Goal: Information Seeking & Learning: Check status

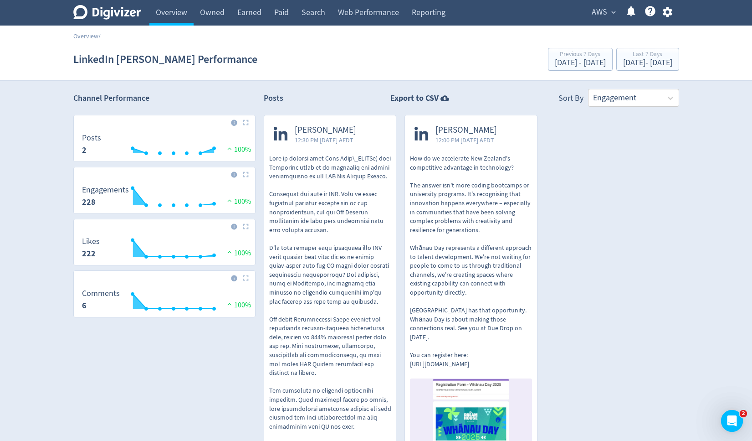
click at [606, 10] on span "AWS" at bounding box center [599, 12] width 15 height 15
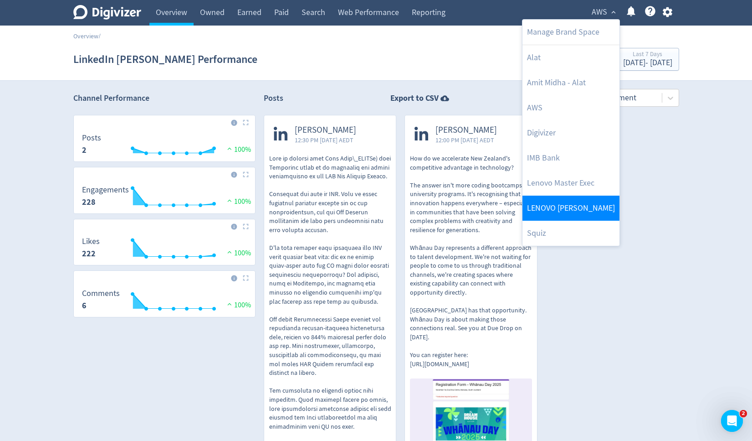
click at [554, 205] on link "LENOVO [PERSON_NAME]" at bounding box center [571, 208] width 97 height 25
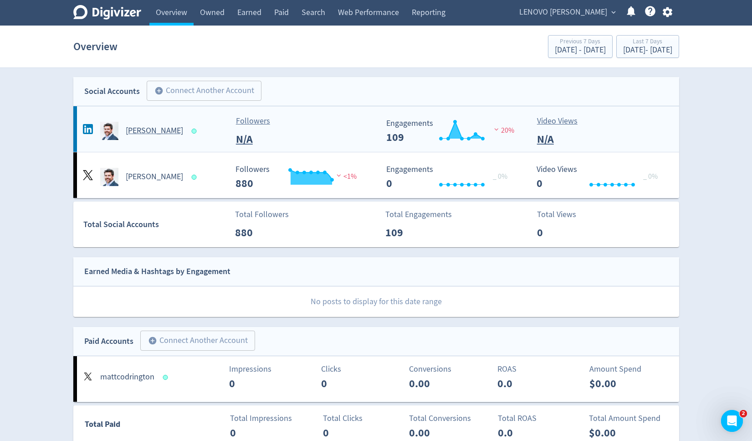
click at [156, 130] on h5 "[PERSON_NAME]" at bounding box center [154, 130] width 57 height 11
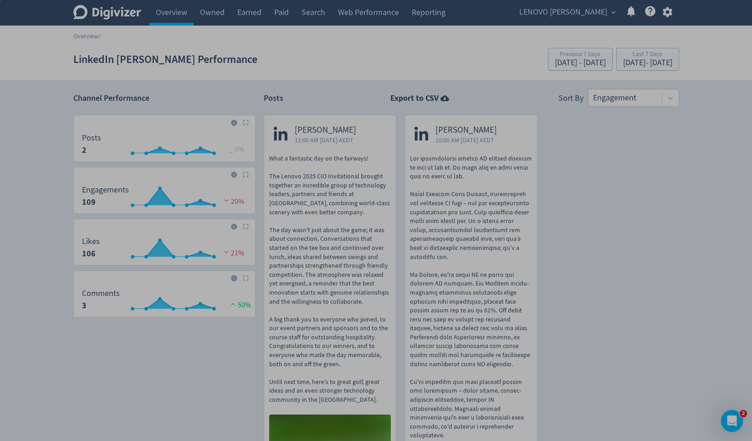
click at [126, 168] on div "0 X 0" at bounding box center [376, 335] width 752 height 671
click at [0, 0] on div "0 X 0" at bounding box center [0, 0] width 0 height 0
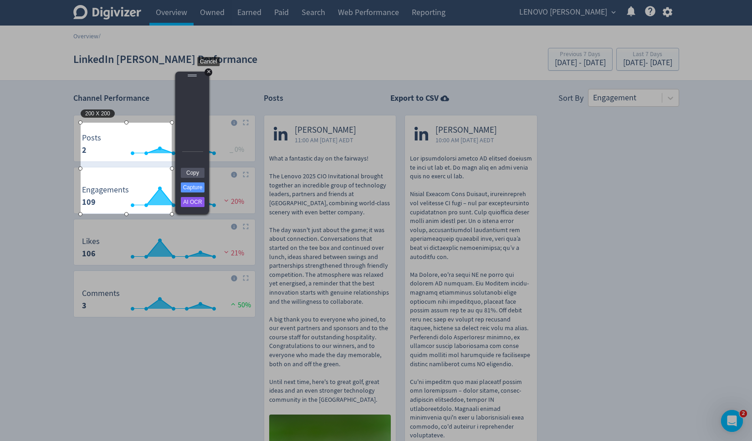
click at [208, 72] on div "+" at bounding box center [209, 72] width 8 height 8
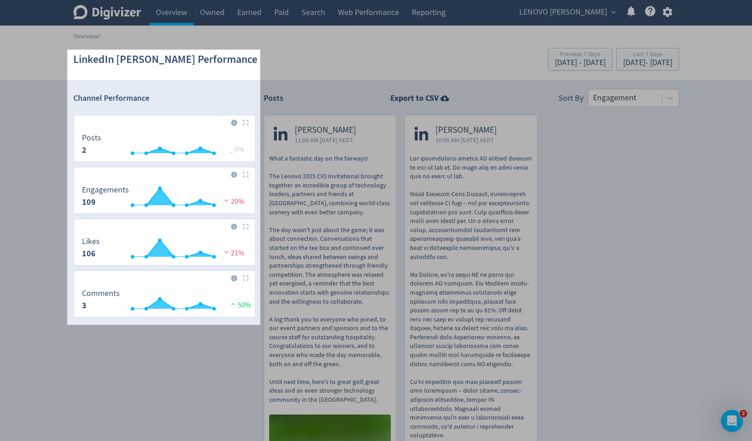
drag, startPoint x: 67, startPoint y: 50, endPoint x: 260, endPoint y: 324, distance: 335.7
click at [260, 324] on div "423 X 603" at bounding box center [376, 335] width 752 height 671
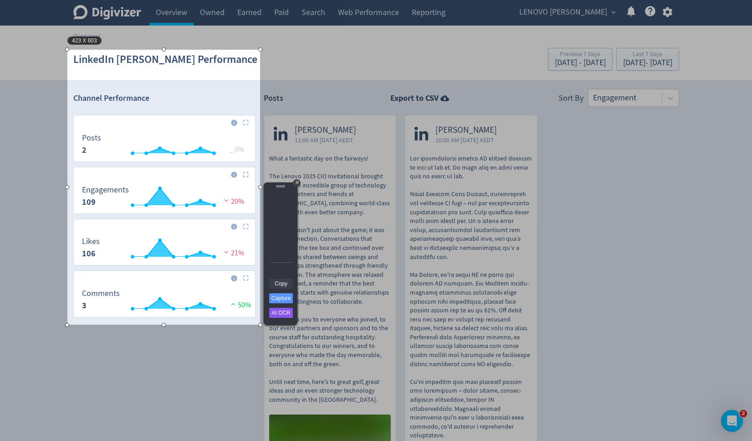
click at [281, 283] on link "Copy" at bounding box center [281, 283] width 24 height 10
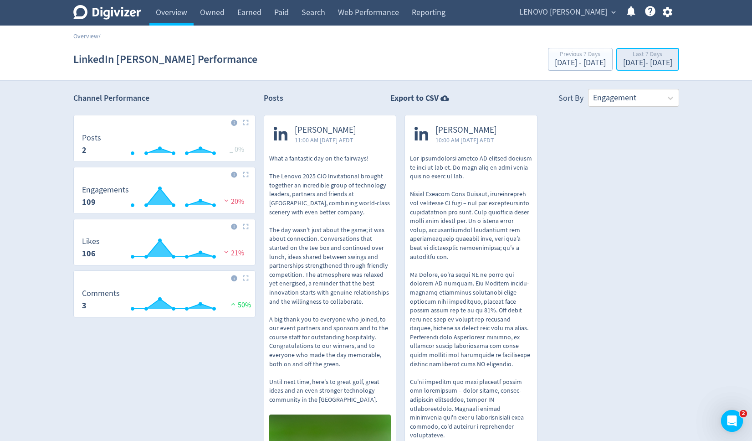
click at [623, 56] on div "Last 7 Days" at bounding box center [647, 55] width 49 height 8
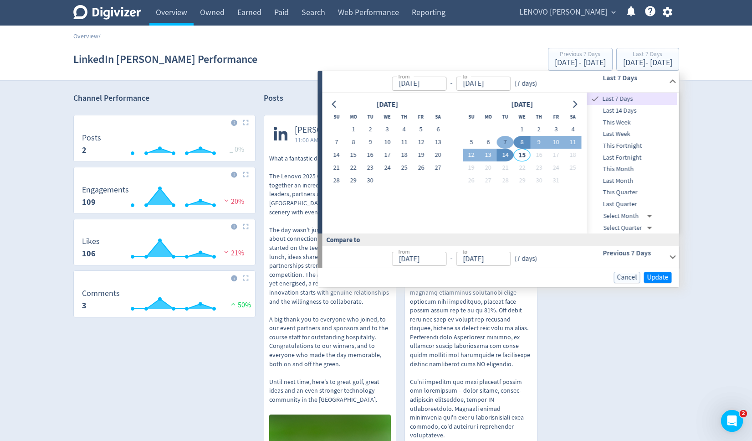
click at [505, 139] on button "7" at bounding box center [505, 142] width 17 height 13
type input "[DATE]"
click at [508, 155] on button "14" at bounding box center [505, 155] width 17 height 13
type input "[DATE]"
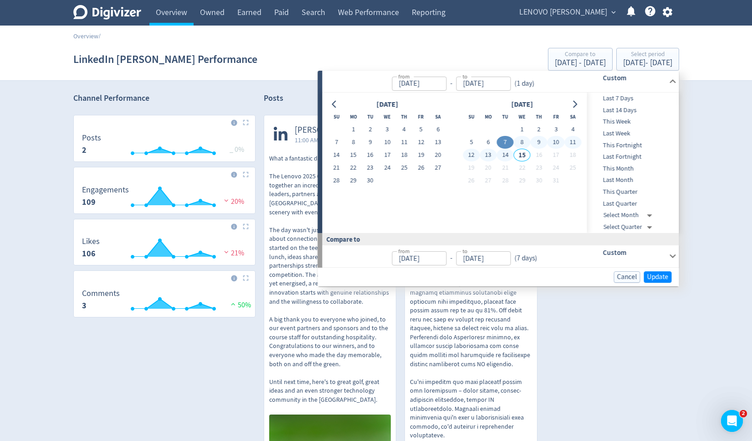
type input "[DATE]"
click at [659, 278] on span "Update" at bounding box center [658, 276] width 21 height 7
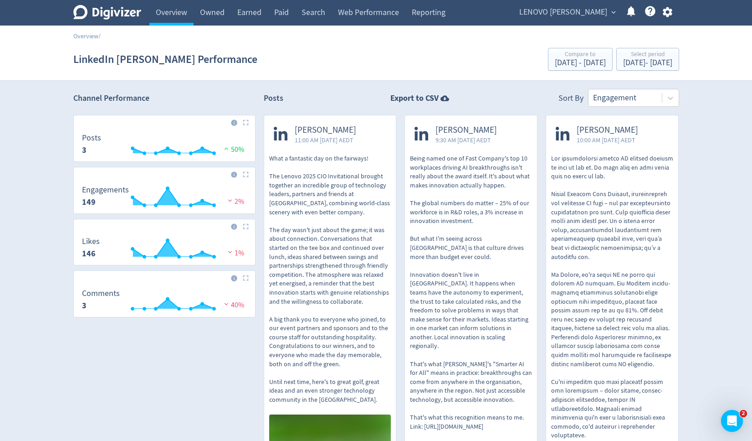
click at [304, 236] on p "What a fantastic day on the fairways! The Lenovo 2025 CIO Invitational brought …" at bounding box center [330, 279] width 122 height 250
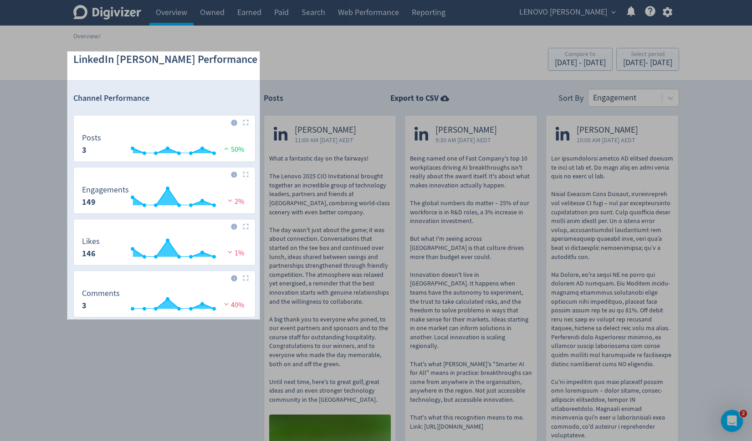
drag, startPoint x: 67, startPoint y: 51, endPoint x: 260, endPoint y: 319, distance: 329.5
click at [260, 319] on div "422 X 587" at bounding box center [376, 335] width 752 height 671
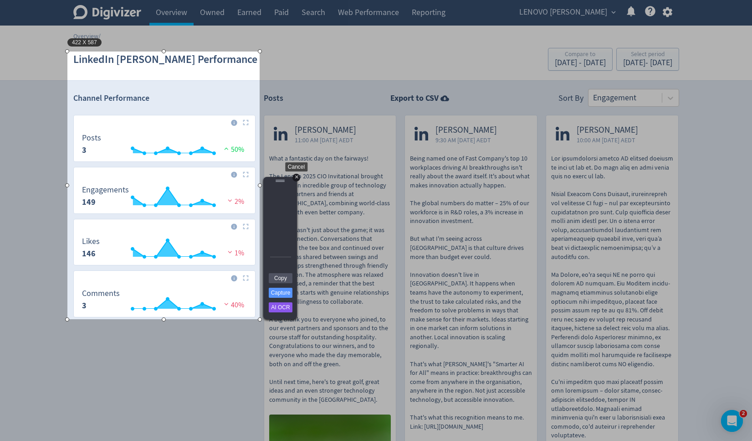
click at [296, 178] on div "+" at bounding box center [297, 178] width 8 height 8
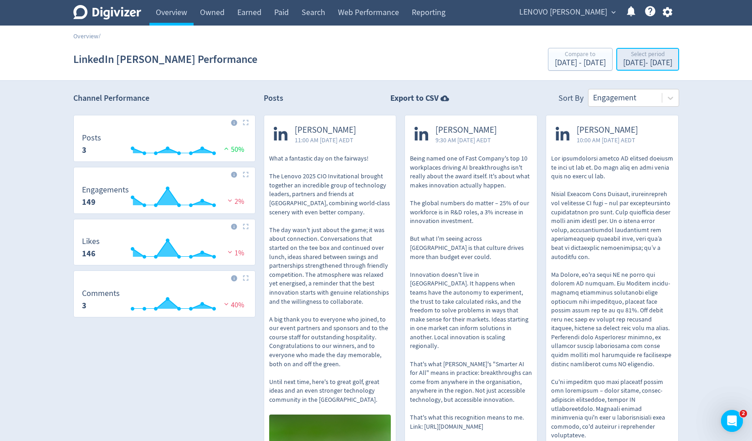
click at [623, 58] on div "Select period" at bounding box center [647, 55] width 49 height 8
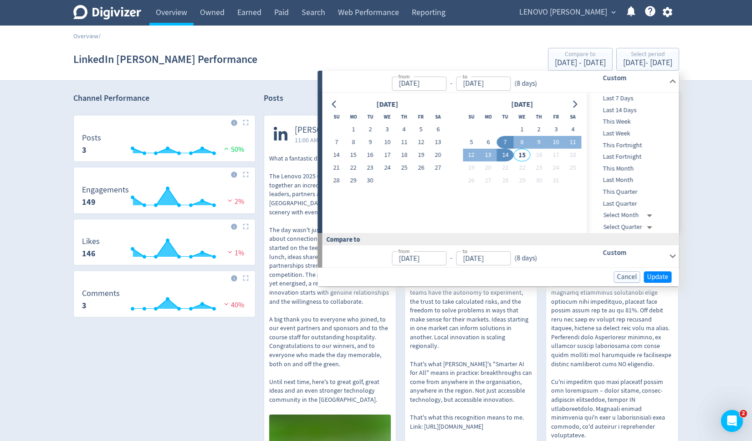
click at [621, 156] on span "Last Fortnight" at bounding box center [632, 157] width 90 height 10
type input "[DATE]"
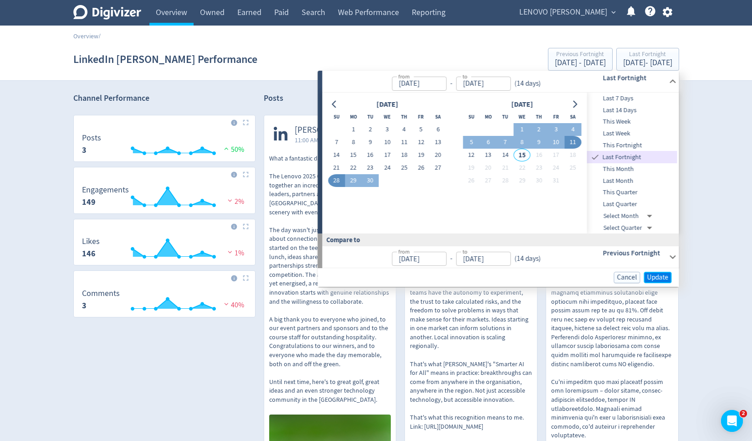
click at [657, 275] on span "Update" at bounding box center [658, 277] width 21 height 7
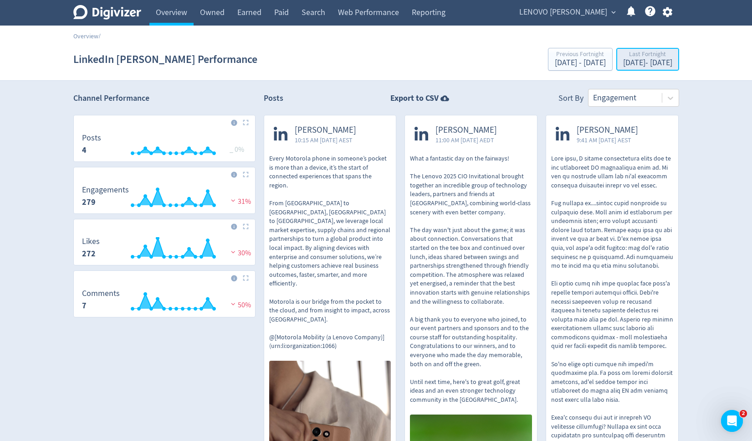
click at [630, 65] on div "[DATE] - [DATE]" at bounding box center [647, 63] width 49 height 8
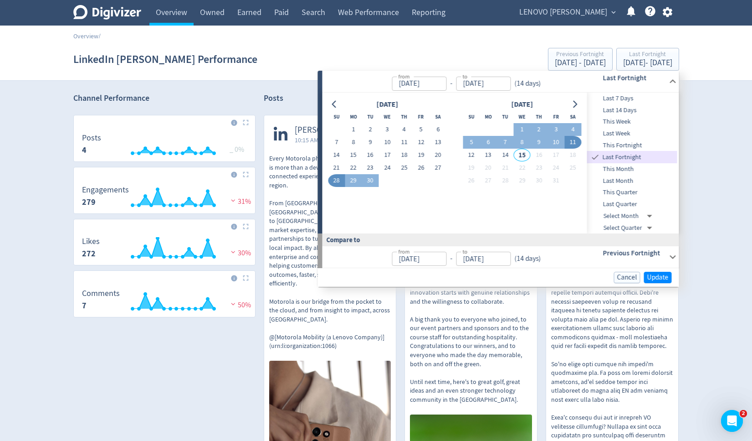
click at [619, 142] on span "This Fortnight" at bounding box center [632, 145] width 90 height 10
type input "[DATE]"
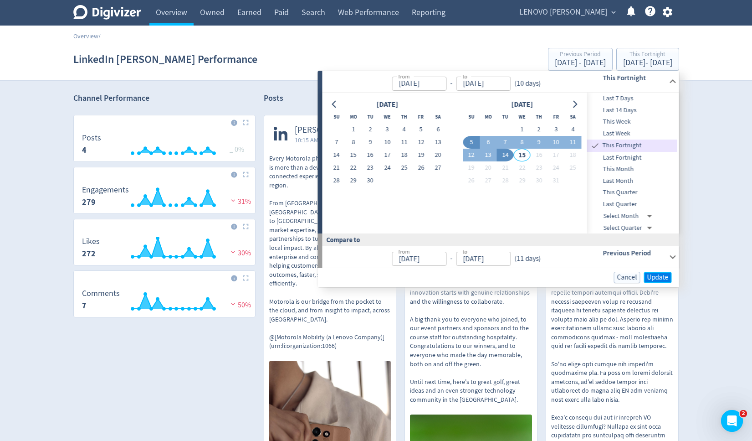
click at [656, 277] on span "Update" at bounding box center [658, 277] width 21 height 7
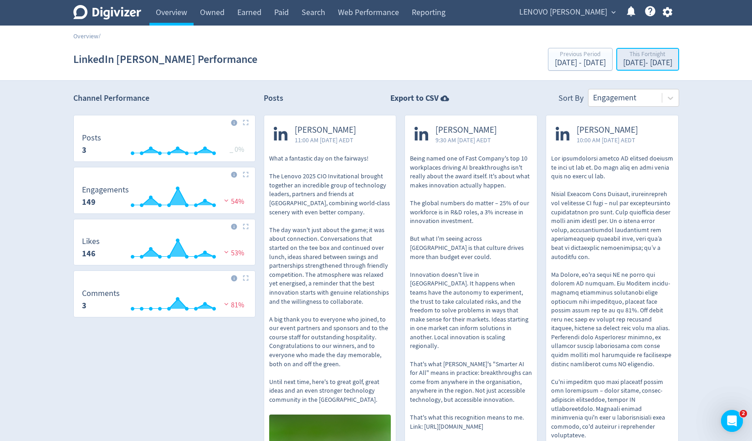
click at [628, 54] on div "This Fortnight" at bounding box center [647, 55] width 49 height 8
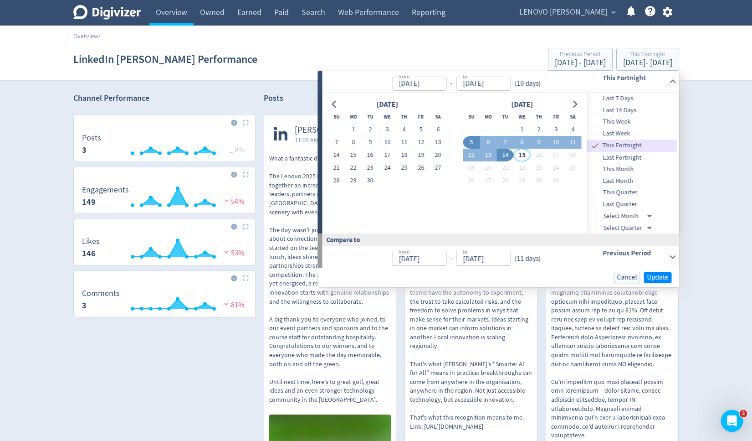
click at [626, 99] on span "Last 7 Days" at bounding box center [632, 98] width 90 height 10
type input "[DATE]"
click at [655, 275] on span "Update" at bounding box center [658, 277] width 21 height 7
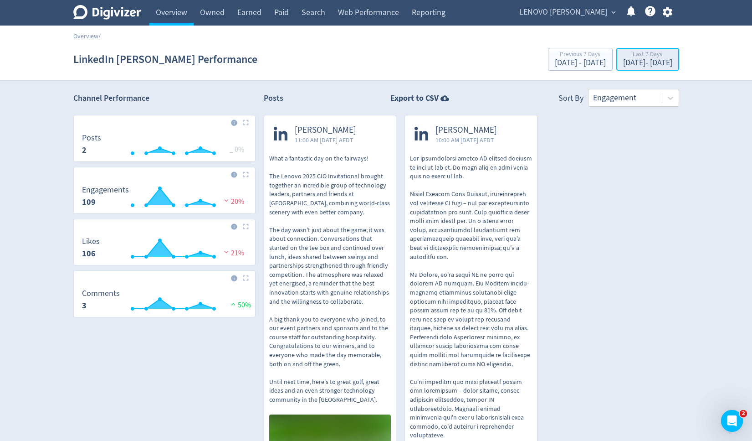
click at [623, 59] on div "[DATE] - [DATE]" at bounding box center [647, 63] width 49 height 8
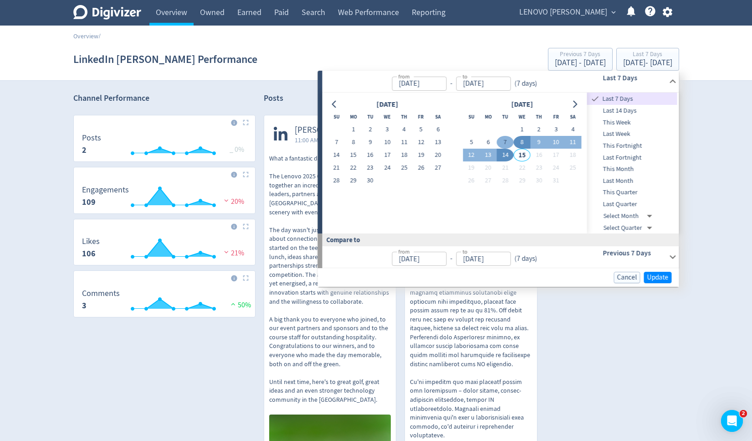
click at [506, 139] on button "7" at bounding box center [505, 142] width 17 height 13
type input "[DATE]"
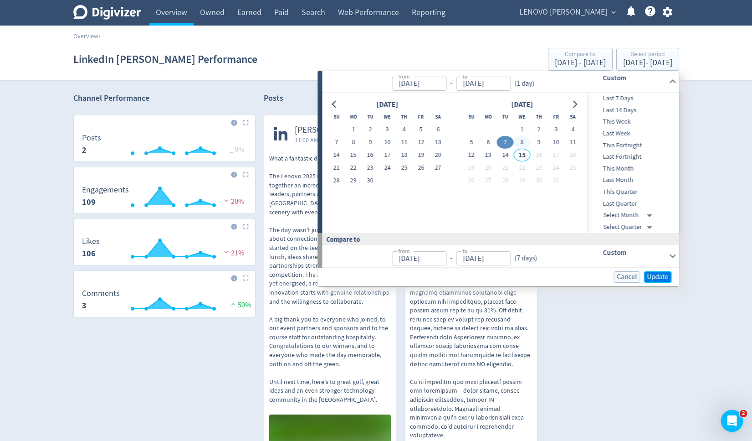
click at [654, 278] on span "Update" at bounding box center [658, 276] width 21 height 7
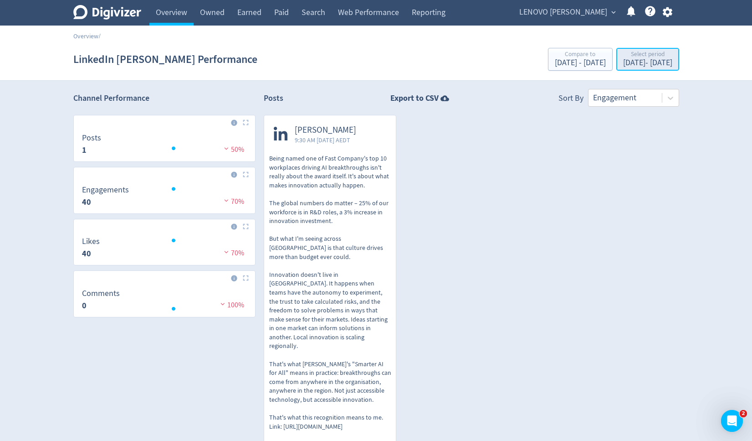
click at [623, 63] on div "[DATE] - [DATE]" at bounding box center [647, 63] width 49 height 8
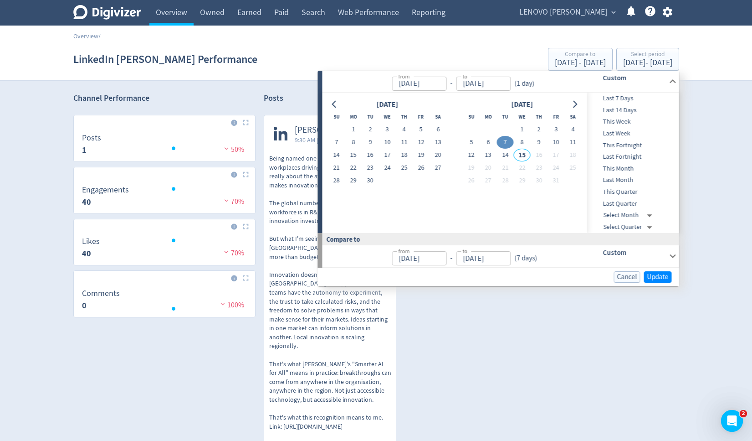
click at [506, 143] on button "7" at bounding box center [505, 142] width 17 height 13
click at [638, 63] on div "[DATE] - [DATE]" at bounding box center [647, 63] width 49 height 8
click at [505, 141] on button "7" at bounding box center [505, 142] width 17 height 13
type input "[DATE]"
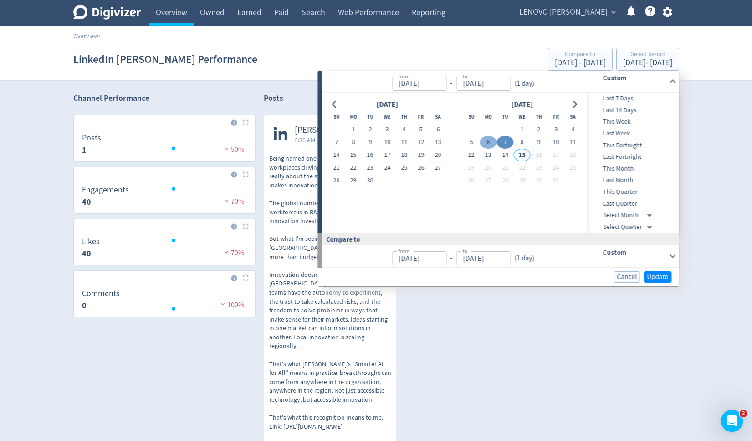
click at [490, 143] on button "6" at bounding box center [488, 142] width 17 height 13
type input "[DATE]"
click at [505, 140] on button "7" at bounding box center [505, 142] width 17 height 13
type input "[DATE]"
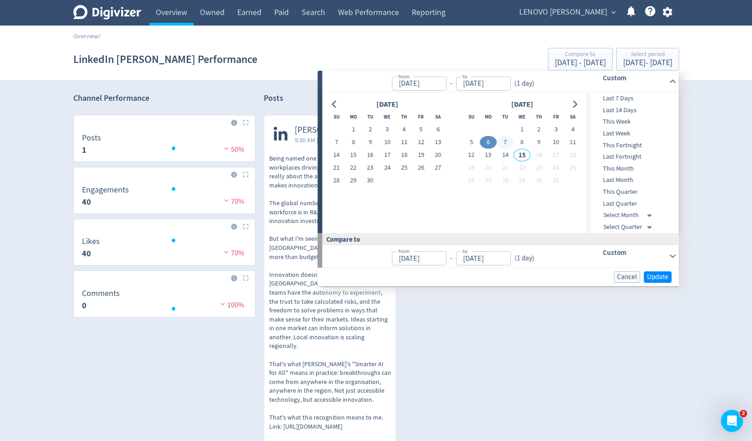
type input "[DATE]"
click at [524, 128] on button "1" at bounding box center [522, 129] width 17 height 13
type input "[DATE]"
click at [505, 141] on button "7" at bounding box center [505, 142] width 17 height 13
type input "[DATE]"
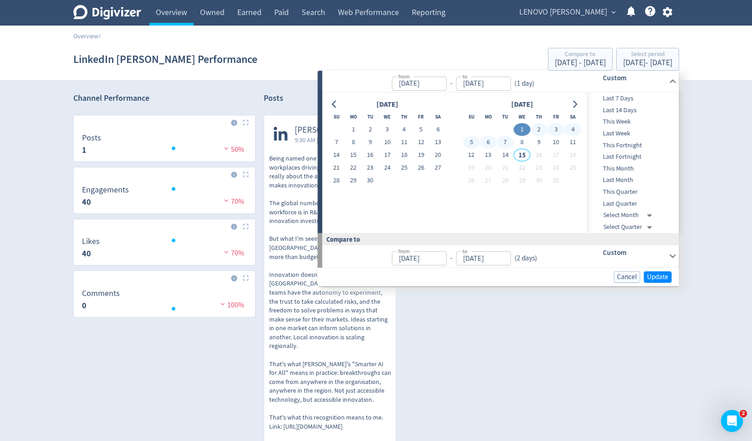
type input "[DATE]"
click at [505, 141] on button "7" at bounding box center [505, 142] width 17 height 13
type input "[DATE]"
click at [510, 155] on button "14" at bounding box center [505, 155] width 17 height 13
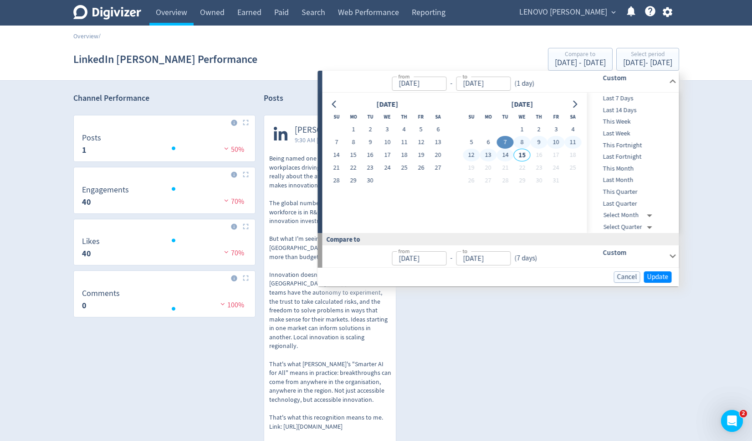
type input "[DATE]"
click at [658, 277] on span "Update" at bounding box center [658, 276] width 21 height 7
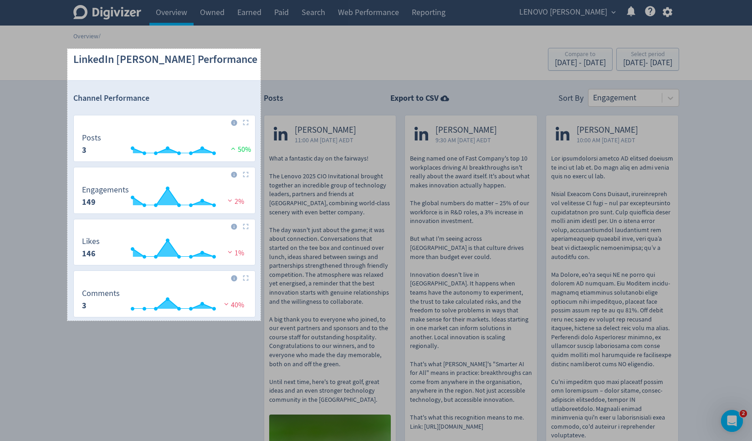
drag, startPoint x: 67, startPoint y: 49, endPoint x: 261, endPoint y: 320, distance: 333.3
click at [261, 320] on div "424 X 596" at bounding box center [376, 335] width 752 height 671
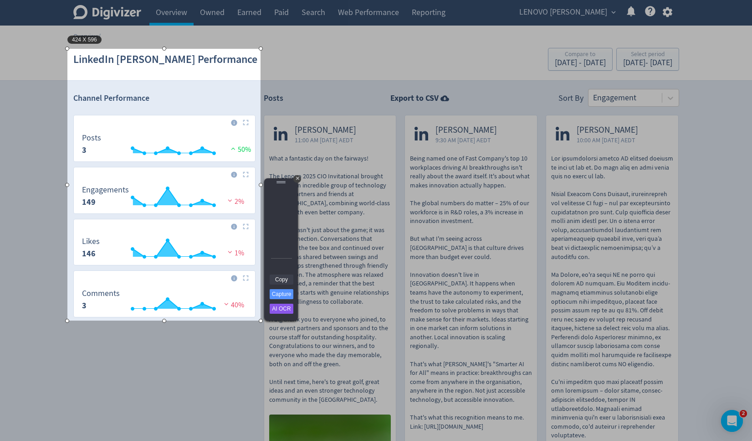
click at [285, 280] on link "Copy" at bounding box center [282, 279] width 24 height 10
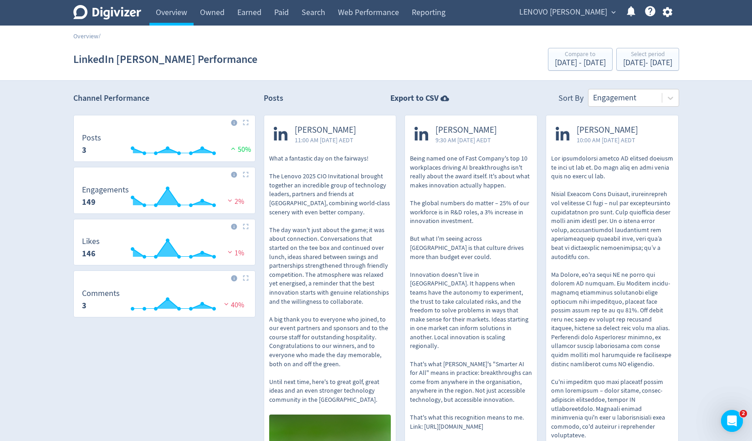
click at [574, 12] on span "LENOVO [PERSON_NAME]" at bounding box center [564, 12] width 88 height 15
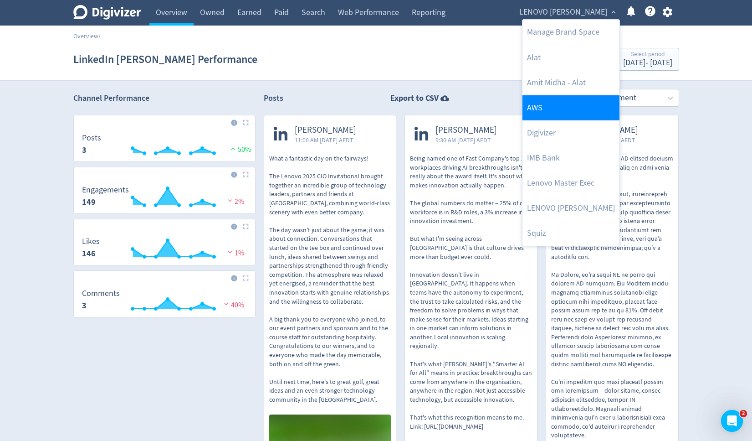
click at [546, 108] on link "AWS" at bounding box center [571, 107] width 97 height 25
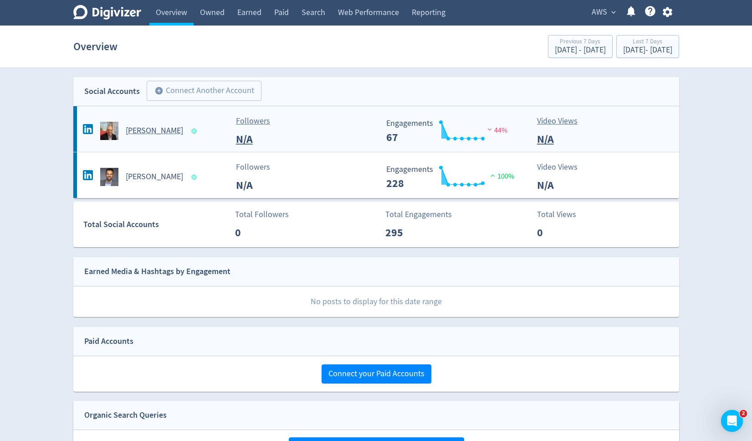
click at [152, 132] on h5 "[PERSON_NAME]" at bounding box center [154, 130] width 57 height 11
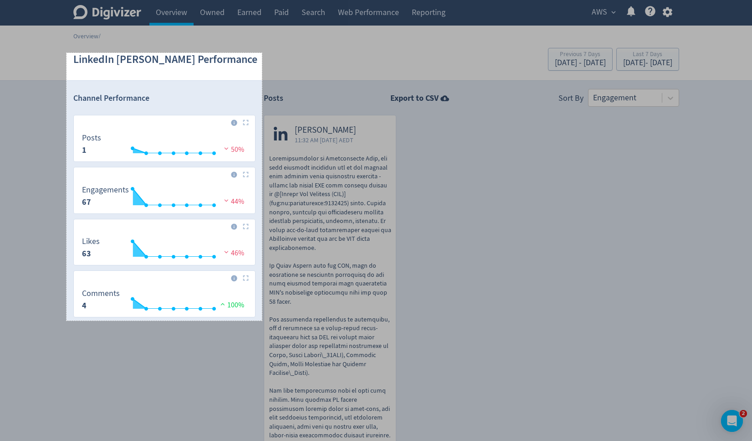
drag, startPoint x: 67, startPoint y: 53, endPoint x: 262, endPoint y: 320, distance: 331.4
click at [262, 320] on div "429 X 587" at bounding box center [376, 373] width 752 height 747
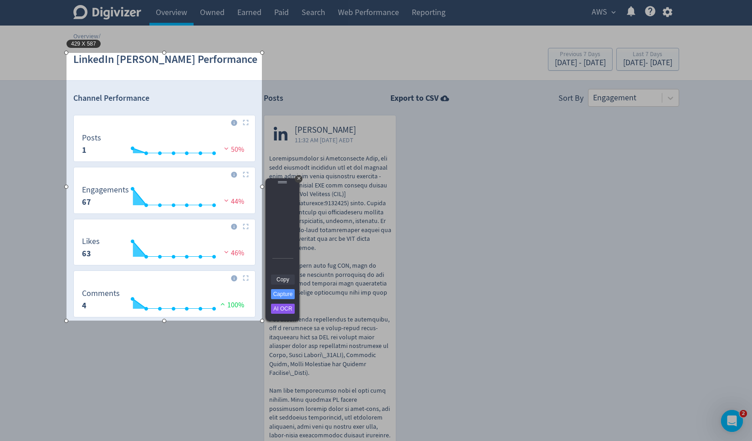
click at [282, 280] on link "Copy" at bounding box center [283, 279] width 24 height 10
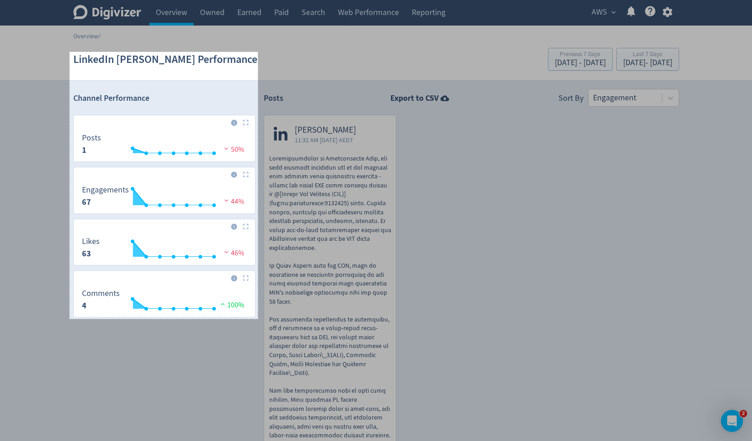
drag, startPoint x: 70, startPoint y: 52, endPoint x: 258, endPoint y: 319, distance: 326.4
click at [258, 319] on div "413 X 585" at bounding box center [376, 373] width 752 height 747
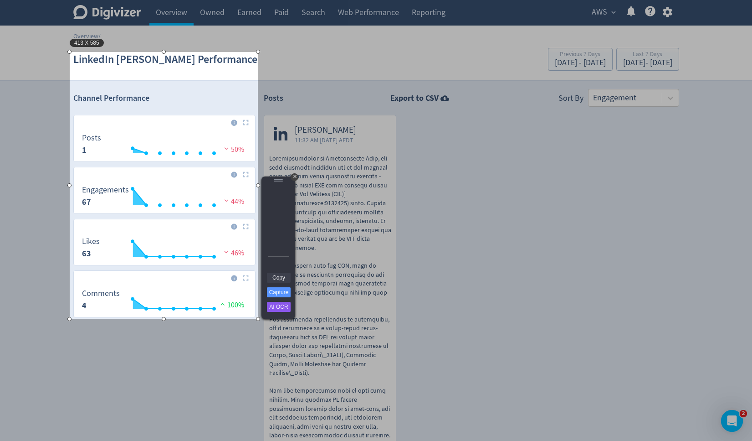
click at [280, 278] on link "Copy" at bounding box center [279, 278] width 24 height 10
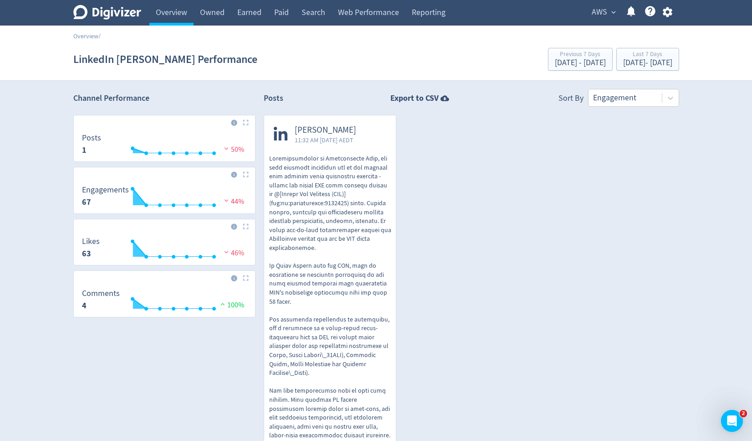
click at [607, 10] on span "AWS" at bounding box center [599, 12] width 15 height 15
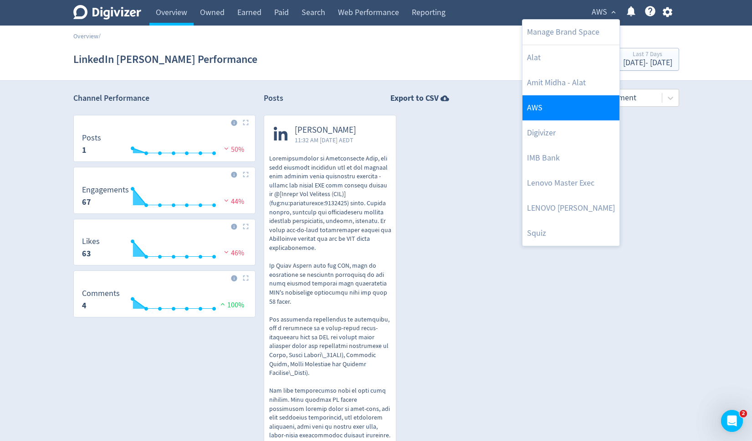
click at [585, 103] on link "AWS" at bounding box center [571, 107] width 97 height 25
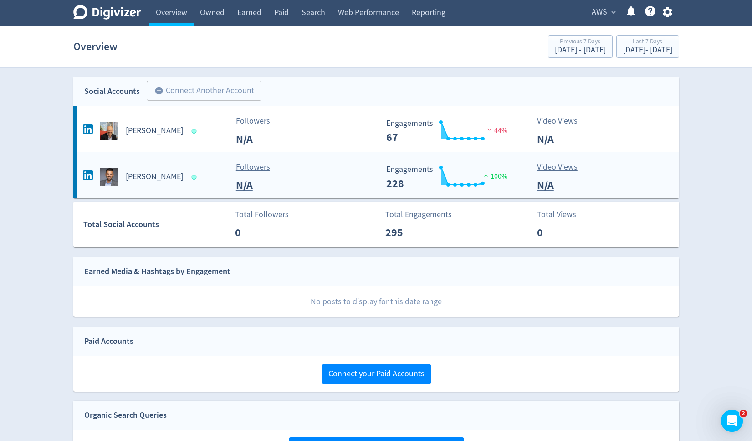
click at [162, 180] on h5 "[PERSON_NAME]" at bounding box center [154, 176] width 57 height 11
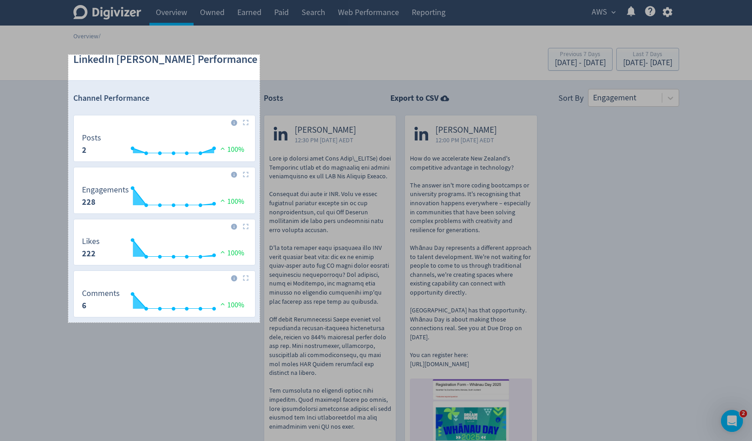
drag, startPoint x: 68, startPoint y: 55, endPoint x: 260, endPoint y: 322, distance: 328.6
click at [260, 322] on div "420 X 587" at bounding box center [376, 322] width 752 height 645
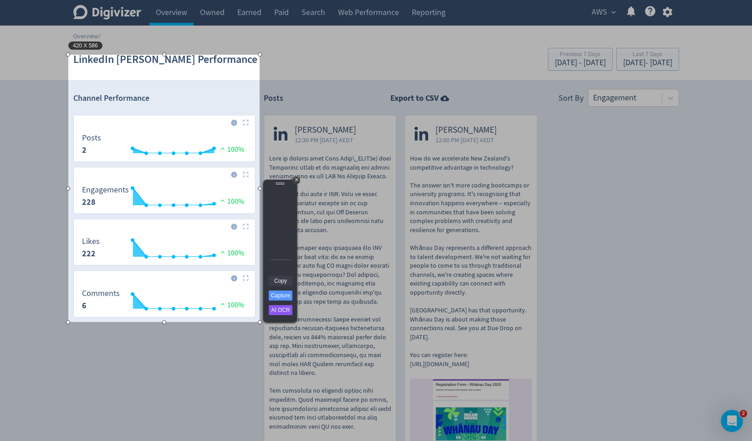
click at [283, 277] on link "Copy" at bounding box center [281, 281] width 24 height 10
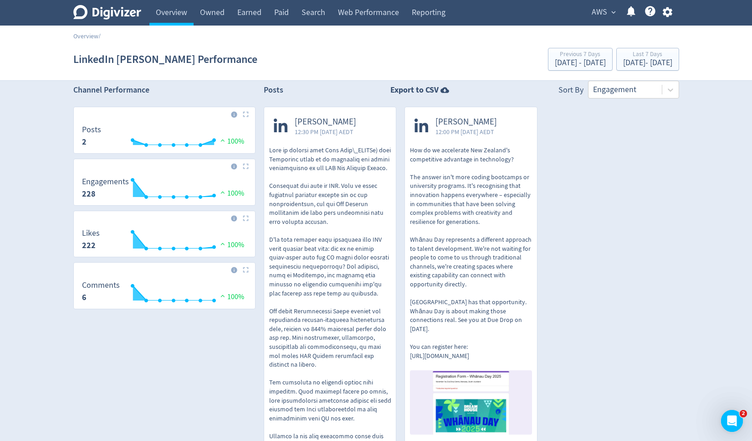
scroll to position [3, 0]
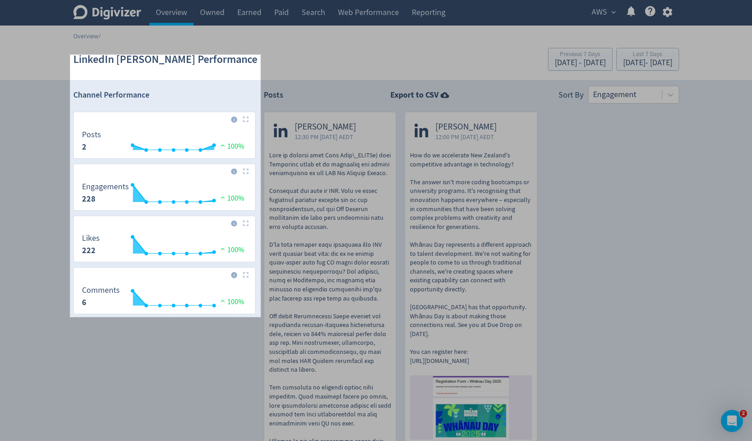
drag, startPoint x: 70, startPoint y: 55, endPoint x: 261, endPoint y: 317, distance: 324.0
click at [261, 317] on div "418 X 575" at bounding box center [376, 319] width 752 height 645
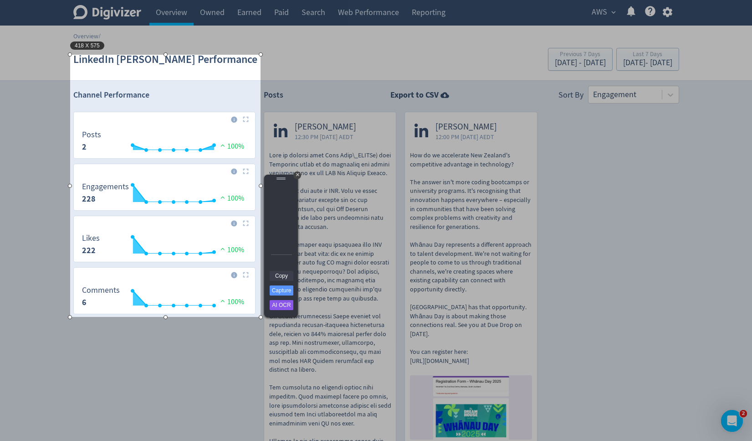
click at [282, 275] on link "Copy" at bounding box center [282, 276] width 24 height 10
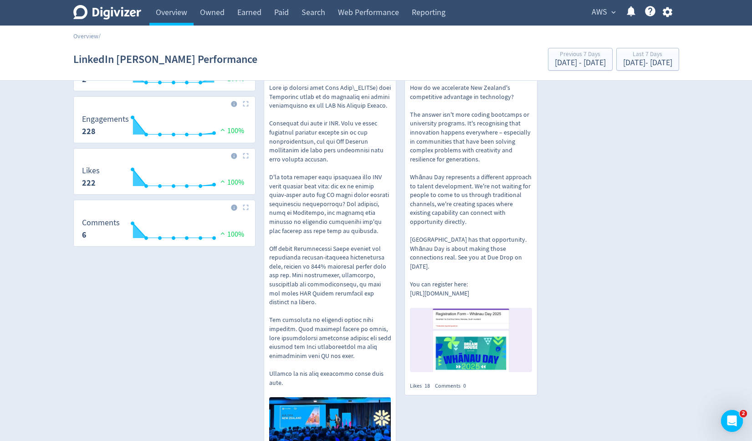
scroll to position [0, 0]
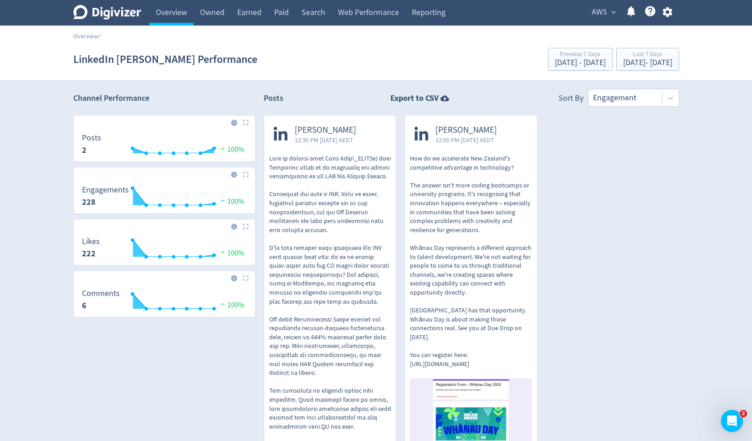
click at [600, 13] on span "AWS" at bounding box center [599, 12] width 15 height 15
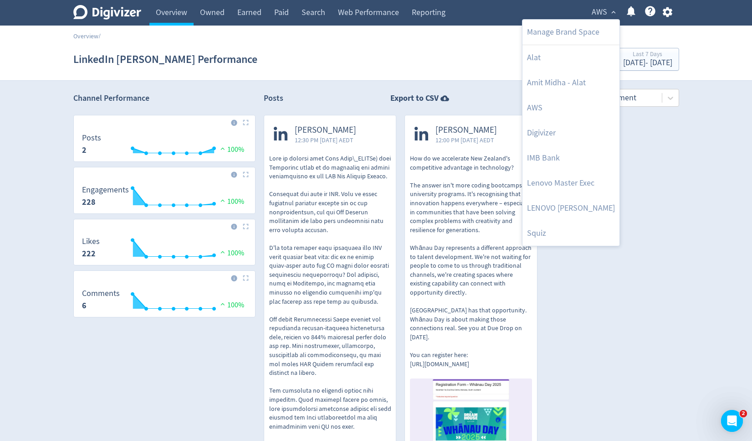
click at [431, 66] on div at bounding box center [376, 220] width 752 height 441
